Goal: Task Accomplishment & Management: Use online tool/utility

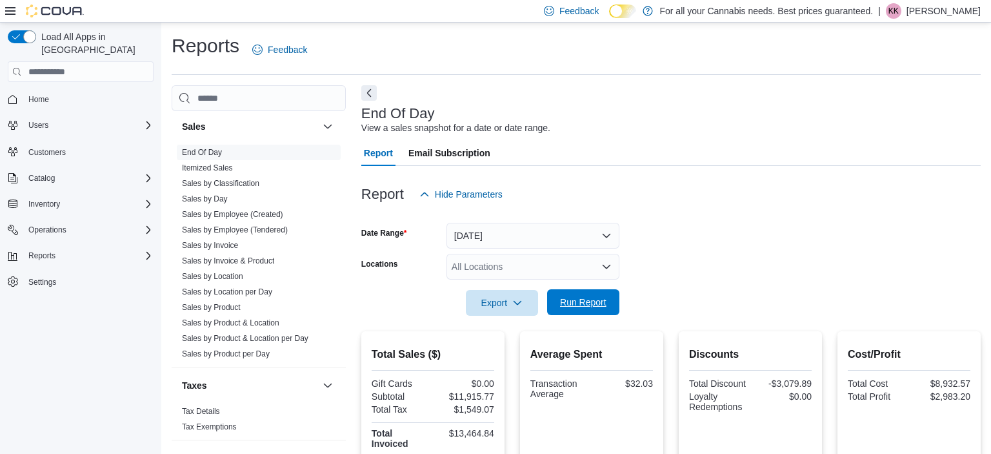
click at [566, 290] on span "Run Report" at bounding box center [583, 302] width 57 height 26
click at [602, 308] on span "Run Report" at bounding box center [583, 301] width 46 height 13
click at [575, 301] on span "Run Report" at bounding box center [583, 301] width 46 height 13
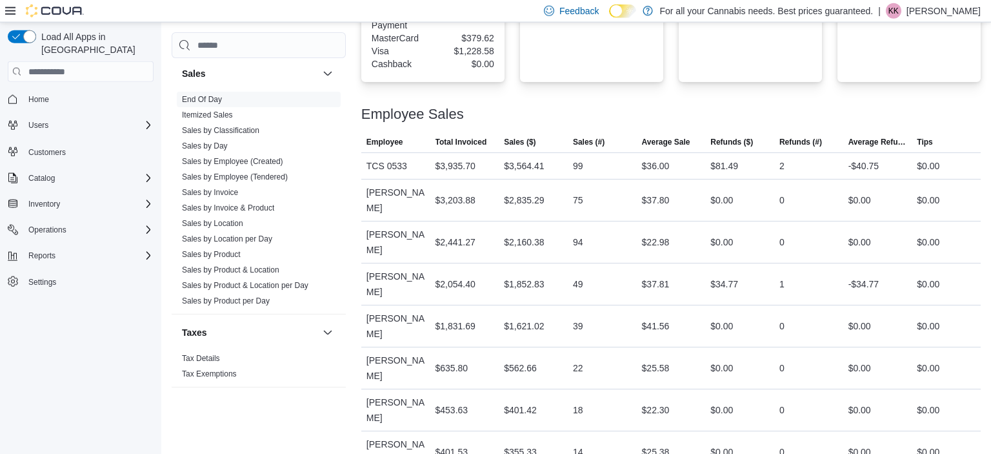
scroll to position [575, 0]
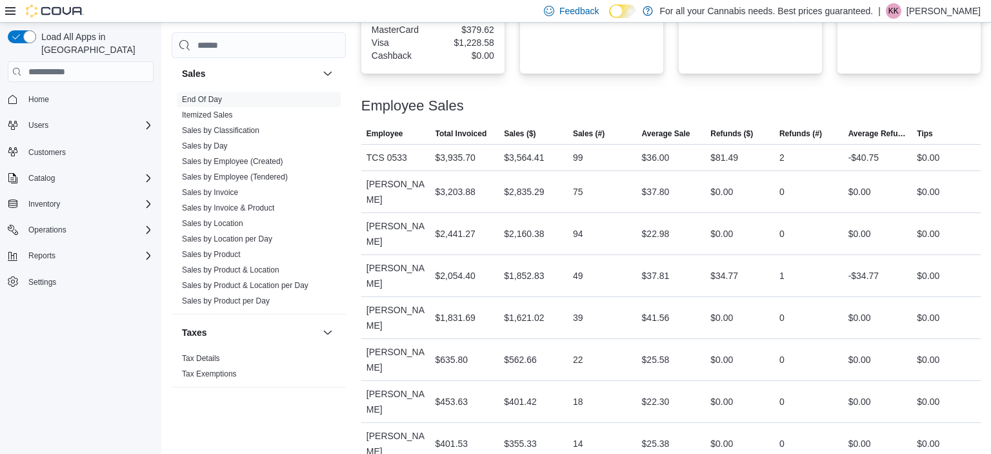
click at [575, 310] on div "39" at bounding box center [578, 317] width 10 height 15
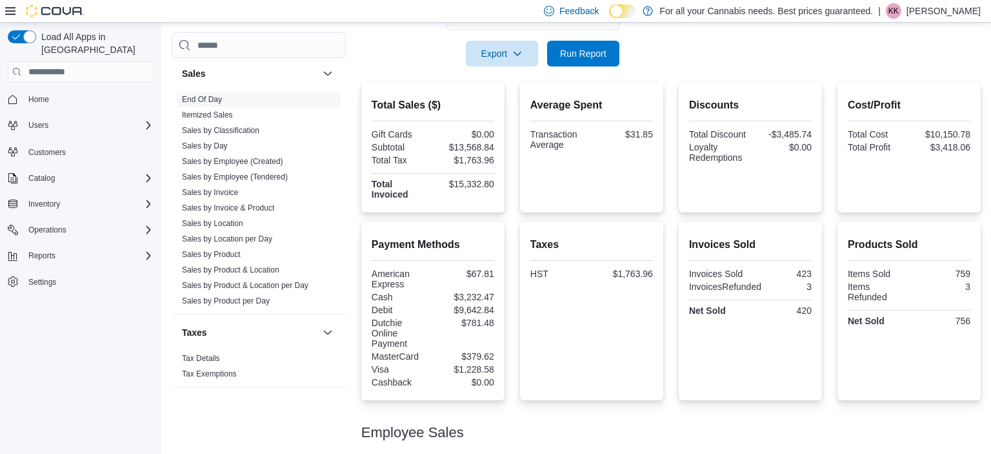
scroll to position [0, 0]
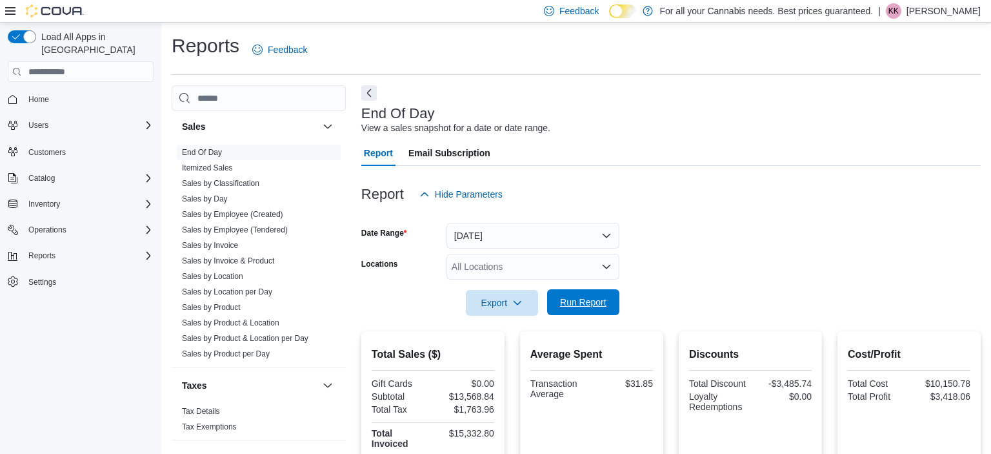
click at [559, 296] on span "Run Report" at bounding box center [583, 302] width 57 height 26
click at [569, 299] on span "Run Report" at bounding box center [583, 301] width 46 height 13
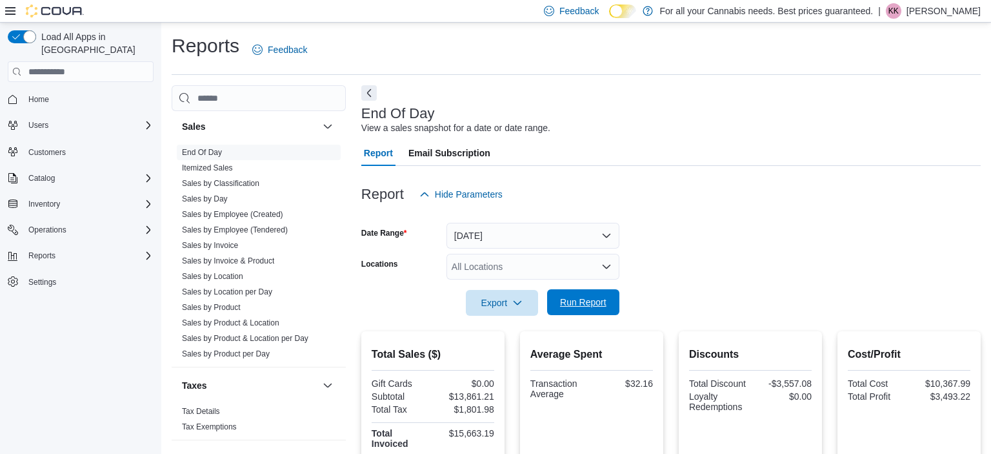
click at [590, 301] on span "Run Report" at bounding box center [583, 301] width 46 height 13
click at [552, 301] on button "Run Report" at bounding box center [583, 302] width 72 height 26
click at [604, 295] on span "Run Report" at bounding box center [583, 302] width 57 height 26
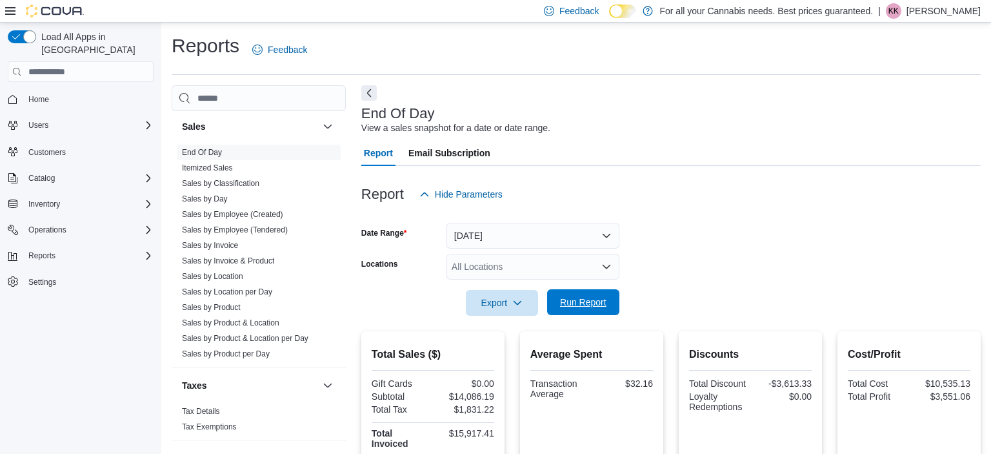
click at [597, 293] on span "Run Report" at bounding box center [583, 302] width 57 height 26
click at [567, 301] on span "Run Report" at bounding box center [583, 301] width 46 height 13
click at [598, 308] on span "Run Report" at bounding box center [583, 301] width 46 height 13
click at [566, 310] on span "Run Report" at bounding box center [583, 302] width 57 height 26
click at [594, 293] on span "Run Report" at bounding box center [583, 302] width 57 height 26
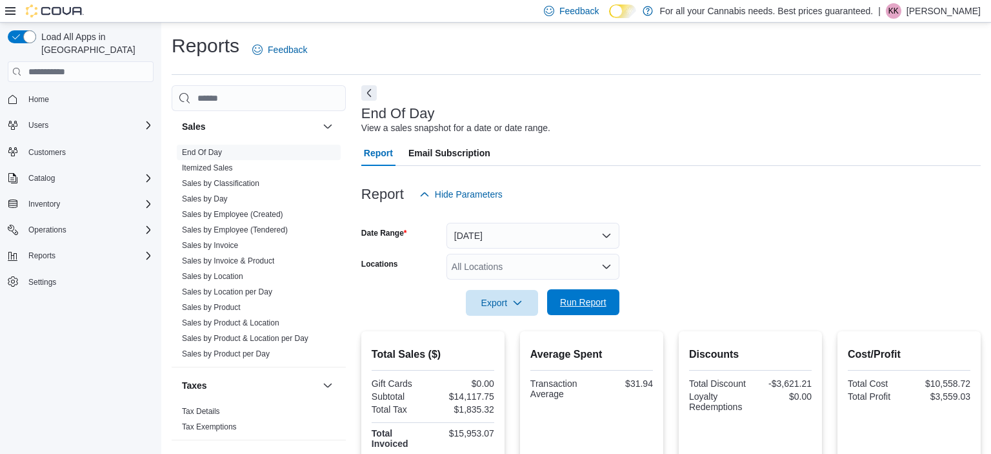
click at [565, 295] on span "Run Report" at bounding box center [583, 302] width 57 height 26
click at [569, 312] on span "Run Report" at bounding box center [583, 302] width 57 height 26
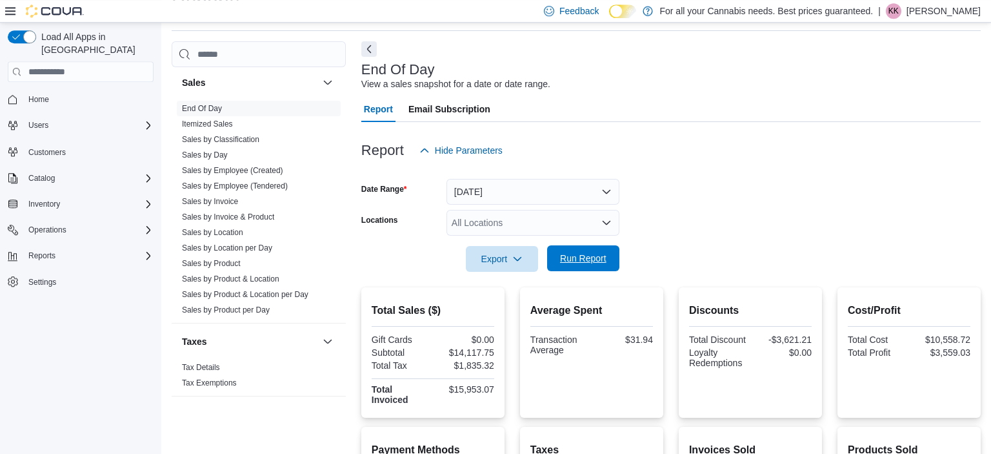
scroll to position [34, 0]
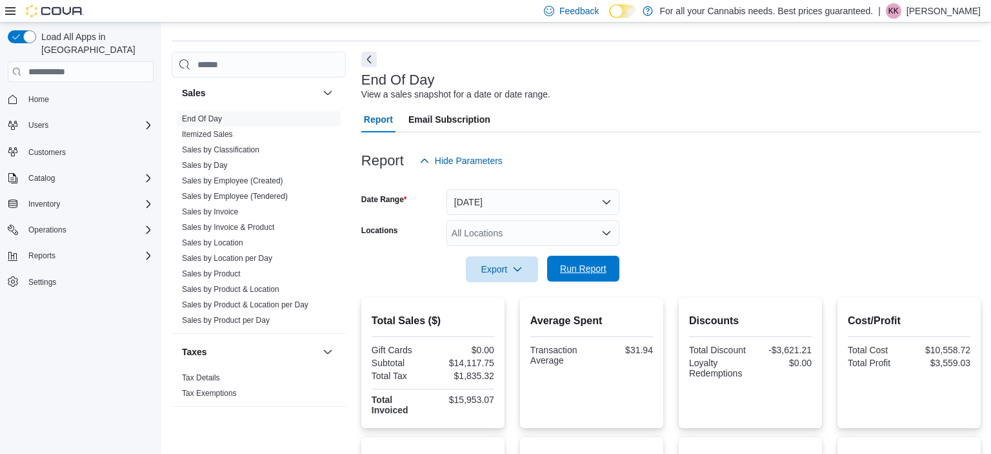
click at [577, 261] on span "Run Report" at bounding box center [583, 268] width 57 height 26
click at [583, 265] on span "Run Report" at bounding box center [583, 268] width 46 height 13
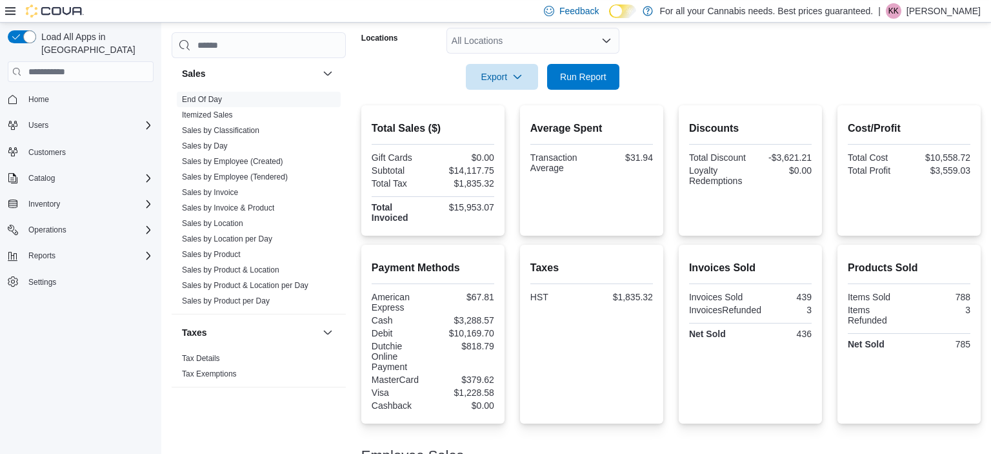
scroll to position [0, 0]
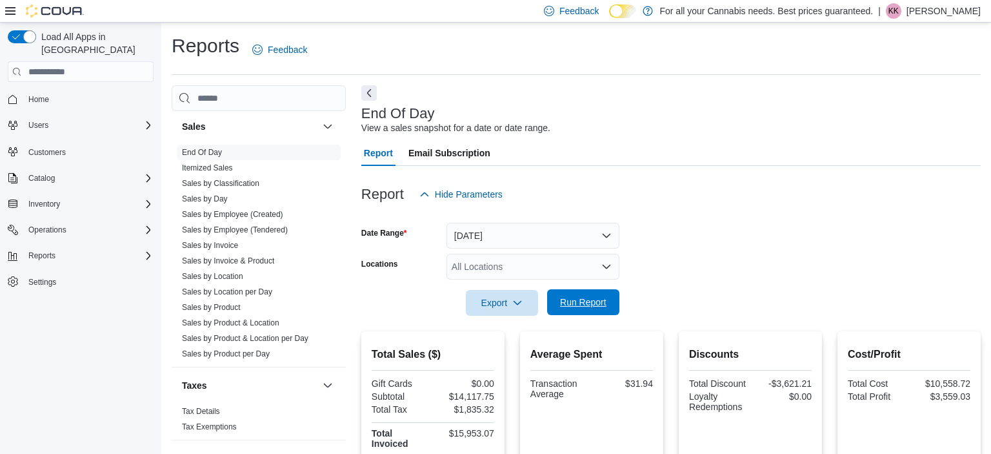
click at [563, 308] on span "Run Report" at bounding box center [583, 302] width 57 height 26
click at [583, 310] on span "Run Report" at bounding box center [583, 302] width 57 height 26
click at [605, 310] on span "Run Report" at bounding box center [583, 302] width 57 height 26
click at [568, 305] on span "Run Report" at bounding box center [583, 301] width 46 height 13
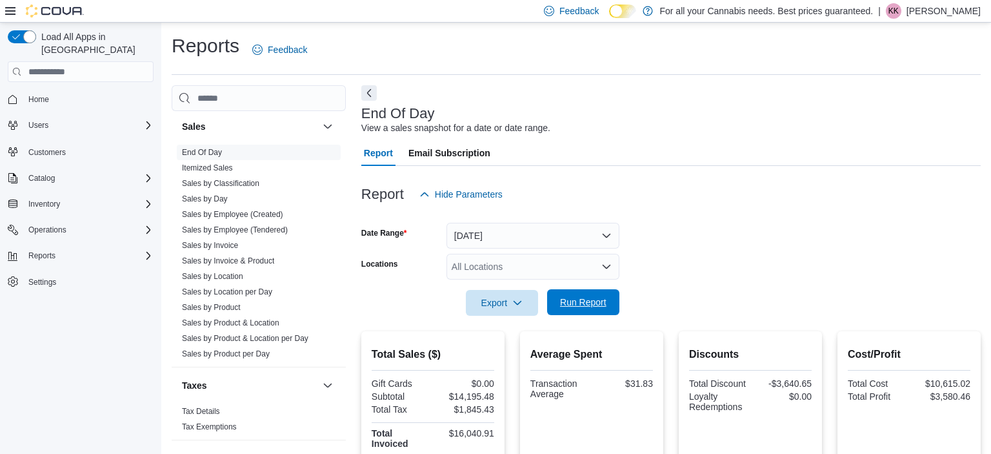
click at [603, 303] on span "Run Report" at bounding box center [583, 301] width 46 height 13
click at [572, 308] on span "Run Report" at bounding box center [583, 301] width 46 height 13
click at [570, 305] on span "Run Report" at bounding box center [583, 301] width 46 height 13
click at [566, 308] on span "Run Report" at bounding box center [583, 301] width 46 height 13
